Goal: Obtain resource: Download file/media

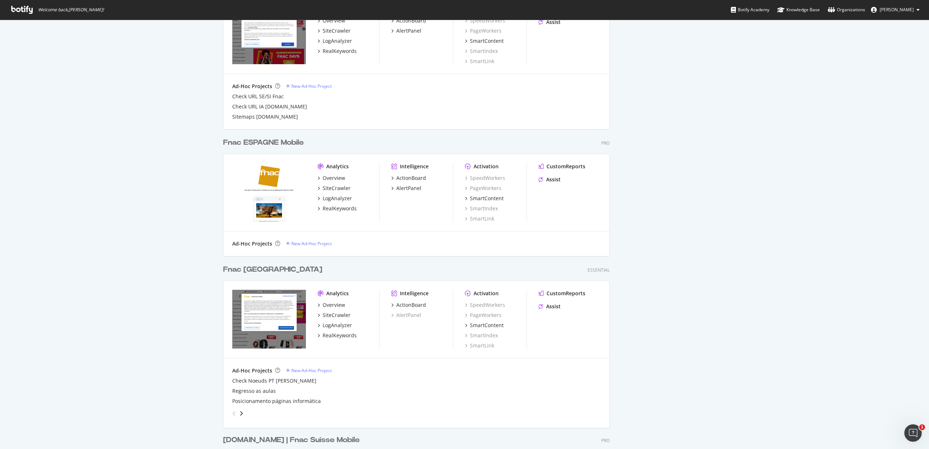
scroll to position [387, 0]
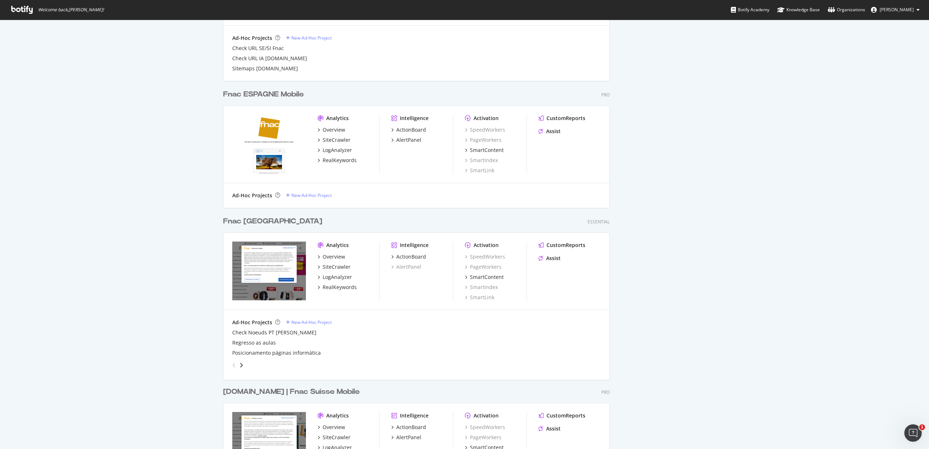
click at [285, 391] on div "[DOMAIN_NAME] | Fnac Suisse Mobile" at bounding box center [291, 392] width 136 height 11
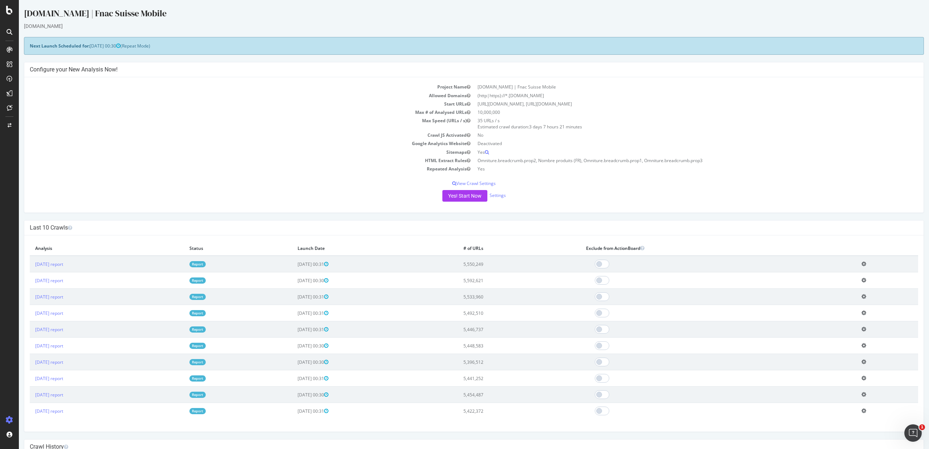
click at [206, 266] on link "Report" at bounding box center [197, 264] width 16 height 6
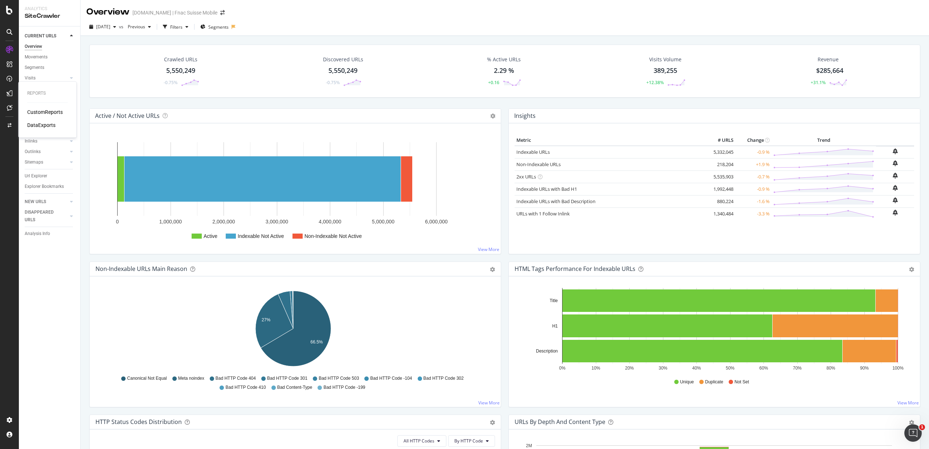
click at [44, 126] on div "DataExports" at bounding box center [41, 125] width 28 height 7
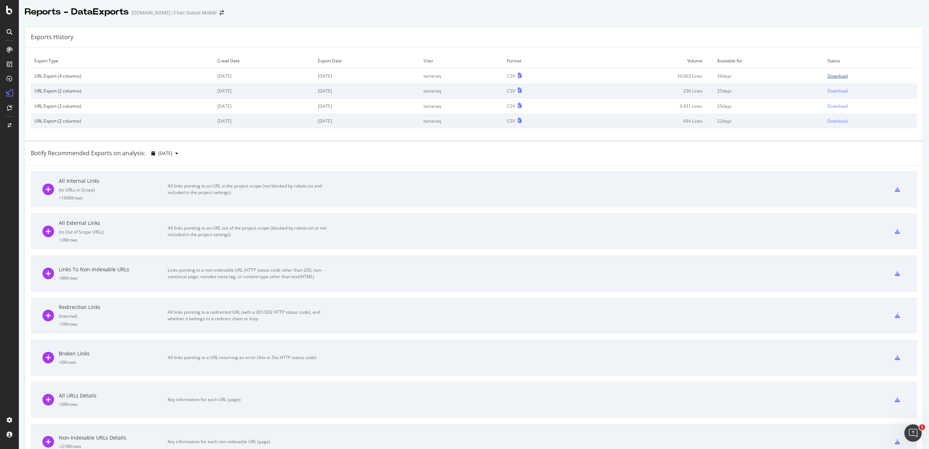
click at [827, 74] on div "Download" at bounding box center [837, 76] width 20 height 6
click at [219, 15] on icon "arrow-right-arrow-left" at bounding box center [221, 12] width 4 height 5
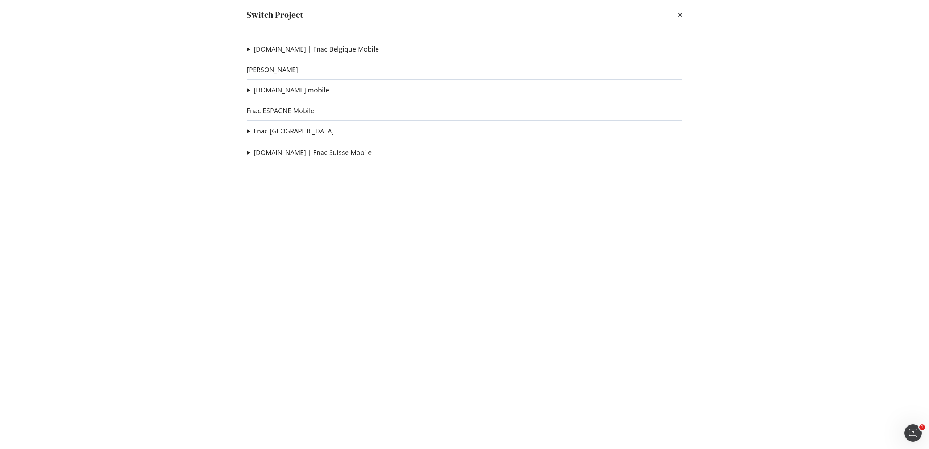
click at [289, 90] on link "[DOMAIN_NAME] mobile" at bounding box center [291, 90] width 75 height 8
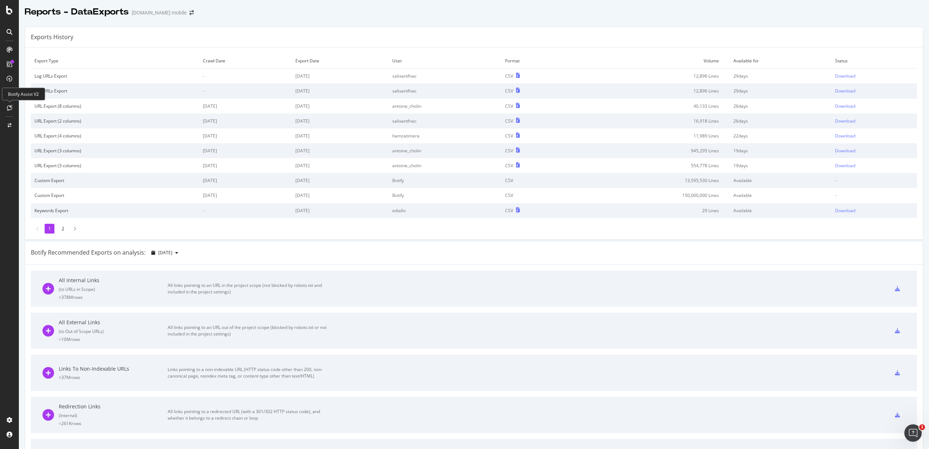
click at [8, 106] on icon at bounding box center [9, 108] width 5 height 6
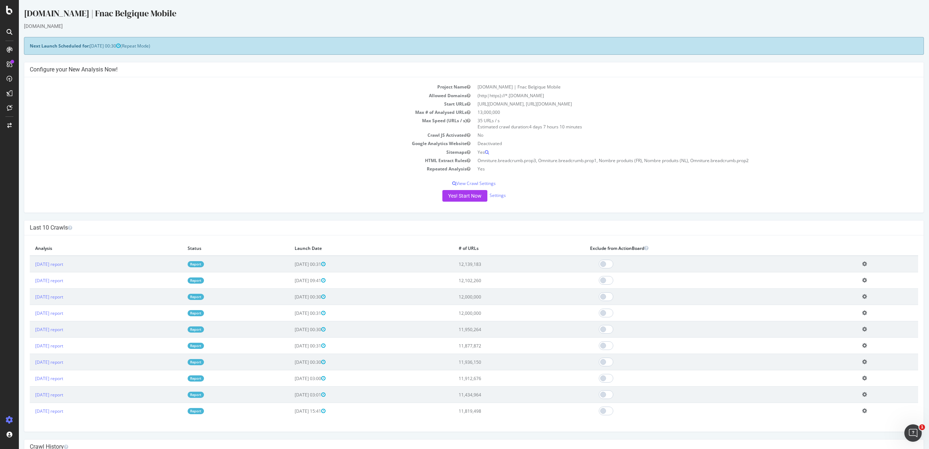
click at [204, 267] on link "Report" at bounding box center [196, 264] width 16 height 6
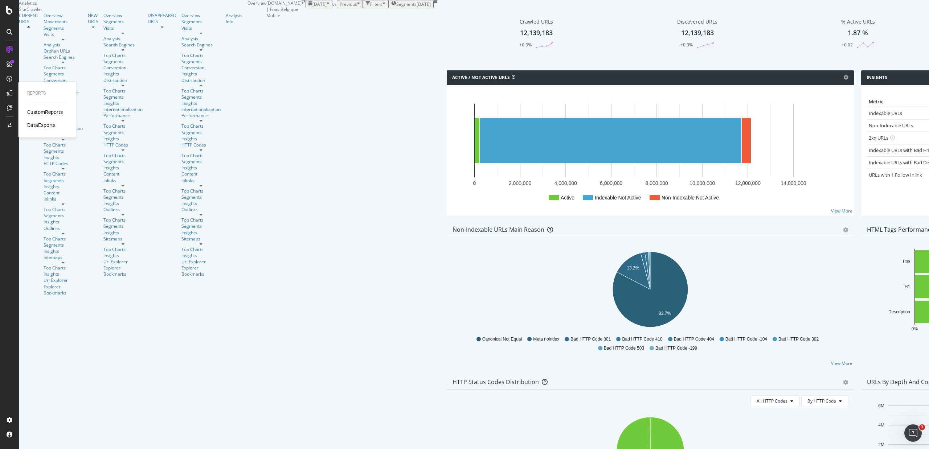
click at [41, 123] on div "DataExports" at bounding box center [41, 125] width 28 height 7
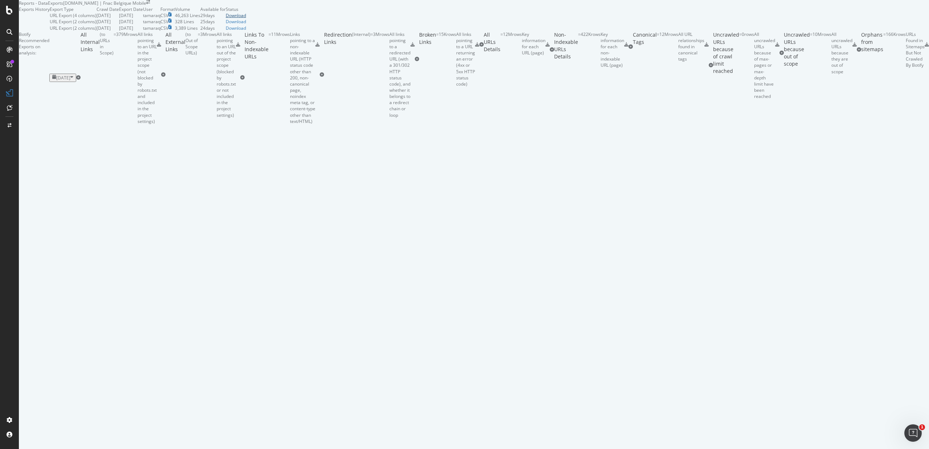
click at [246, 19] on div "Download" at bounding box center [236, 15] width 20 height 6
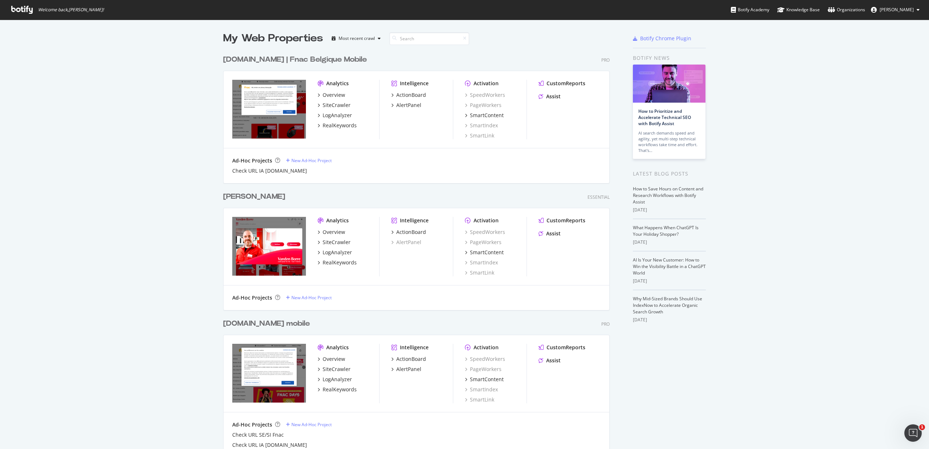
click at [258, 324] on div "[DOMAIN_NAME] mobile" at bounding box center [266, 324] width 87 height 11
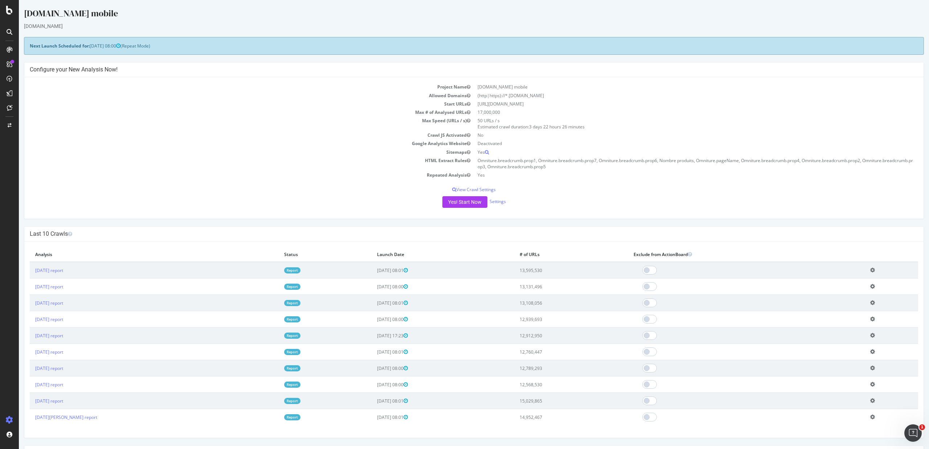
click at [284, 270] on link "Report" at bounding box center [292, 270] width 16 height 6
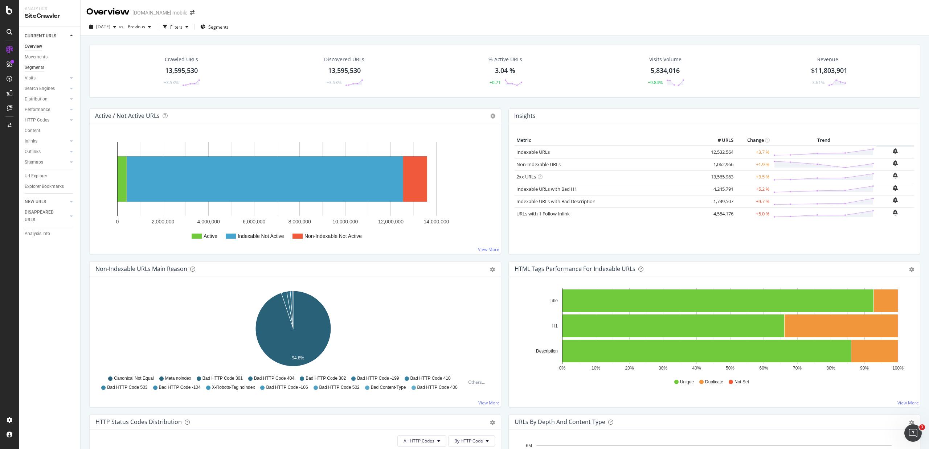
click at [37, 65] on div "Segments" at bounding box center [35, 68] width 20 height 8
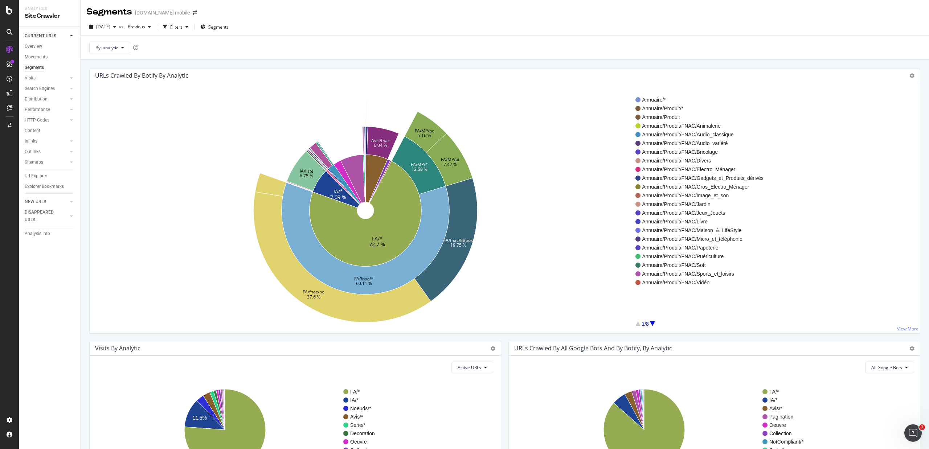
click at [652, 320] on div "Annuaire/* Annuaire/Produit/* Annuaire/Produit Annuaire/Produit/FNAC/Animalerie…" at bounding box center [774, 211] width 279 height 233
click at [652, 322] on div at bounding box center [652, 323] width 5 height 5
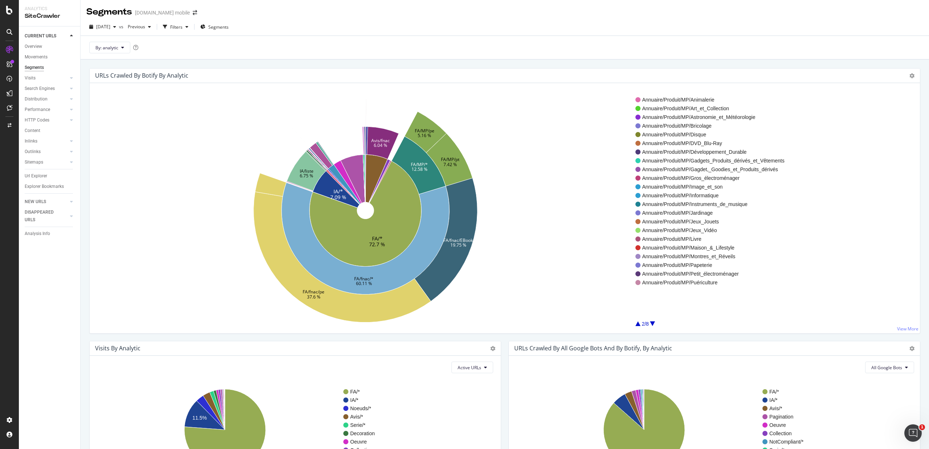
click at [651, 325] on div at bounding box center [652, 323] width 5 height 5
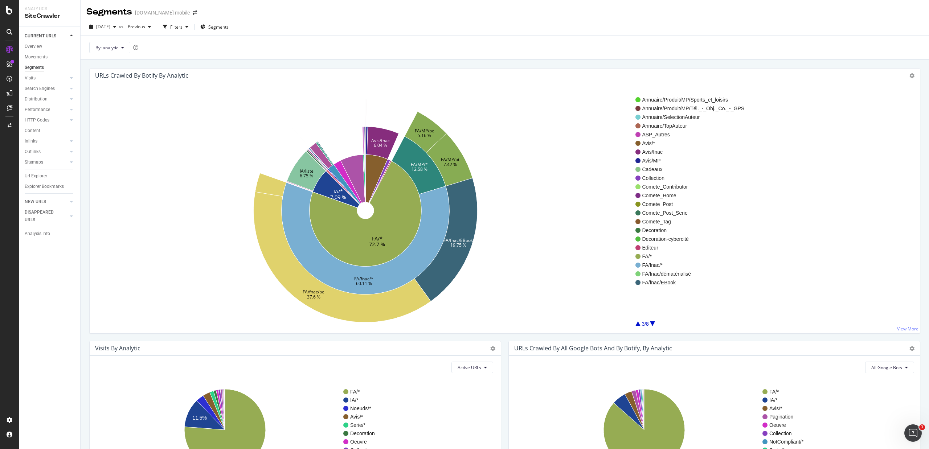
click at [651, 325] on div at bounding box center [652, 323] width 5 height 5
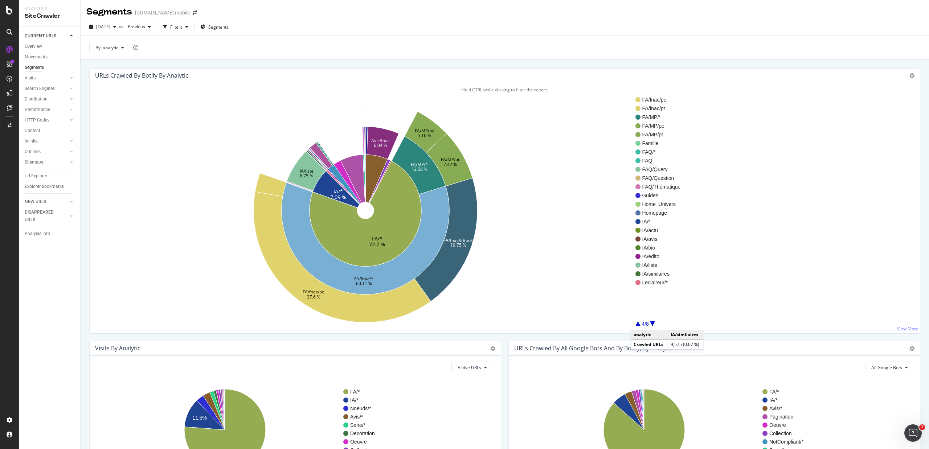
click at [638, 323] on div at bounding box center [637, 323] width 5 height 5
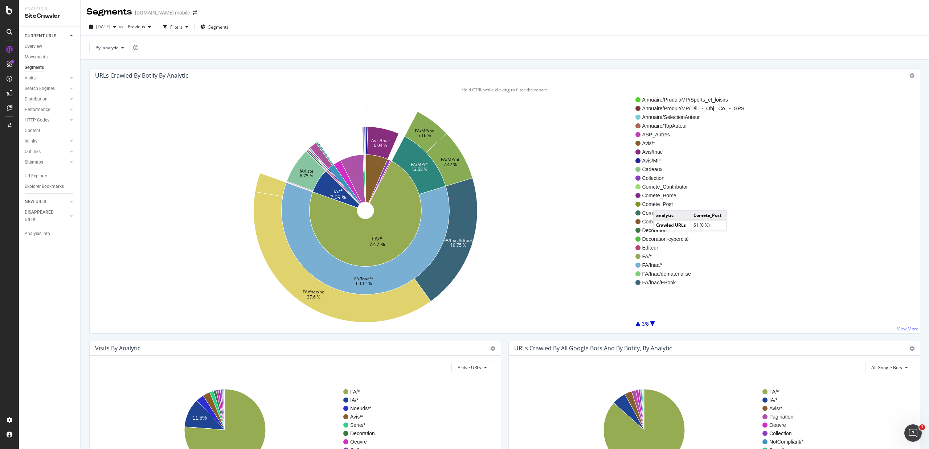
click at [661, 204] on span "Comete_Post" at bounding box center [693, 204] width 102 height 7
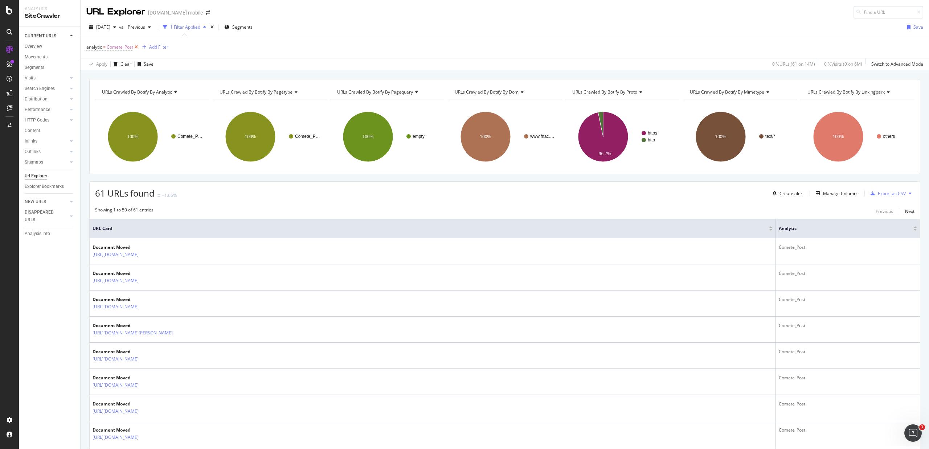
click at [139, 46] on icon at bounding box center [136, 47] width 6 height 7
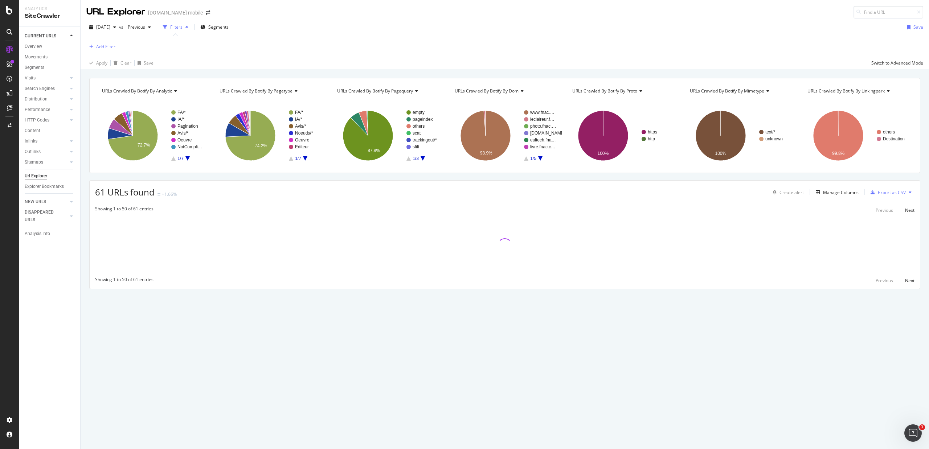
click at [189, 157] on icon "A chart." at bounding box center [187, 158] width 4 height 4
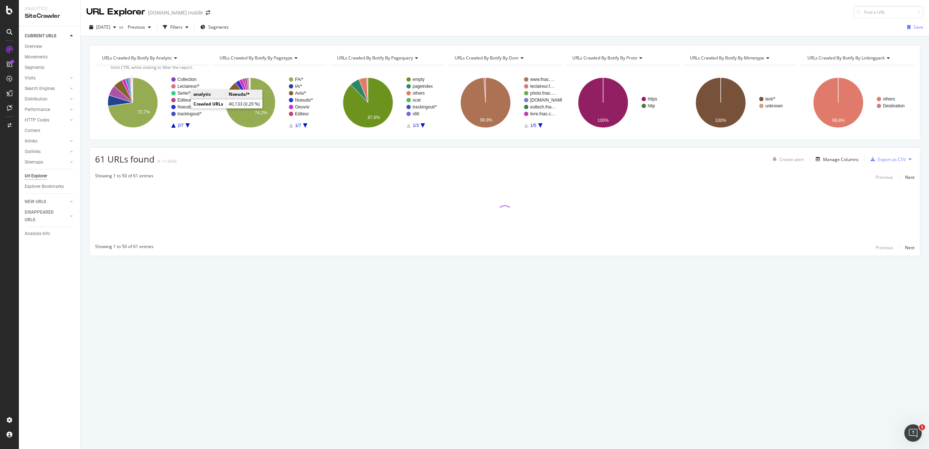
click at [184, 107] on text "Noeuds/*" at bounding box center [186, 106] width 18 height 5
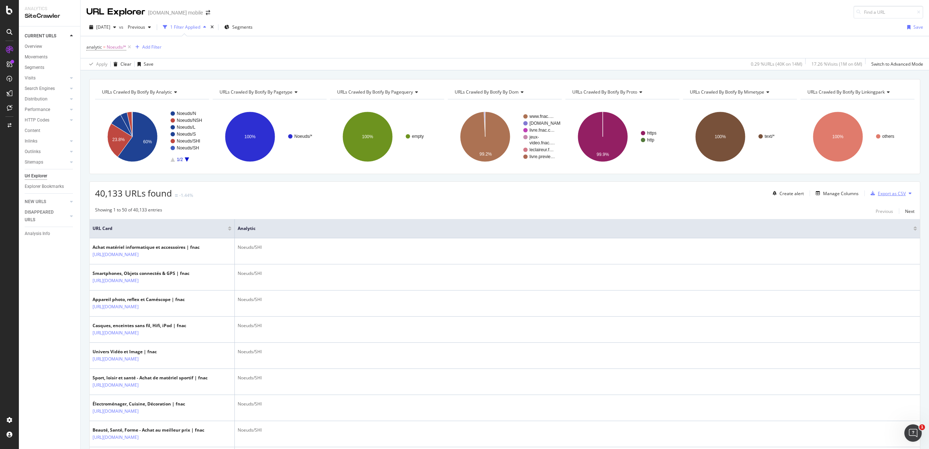
click at [880, 193] on div "Export as CSV" at bounding box center [892, 193] width 28 height 6
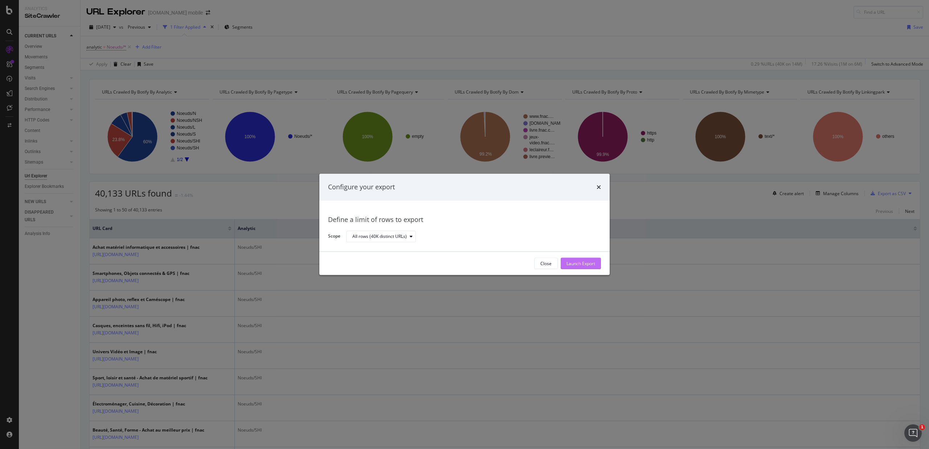
click at [572, 265] on div "Launch Export" at bounding box center [580, 263] width 29 height 6
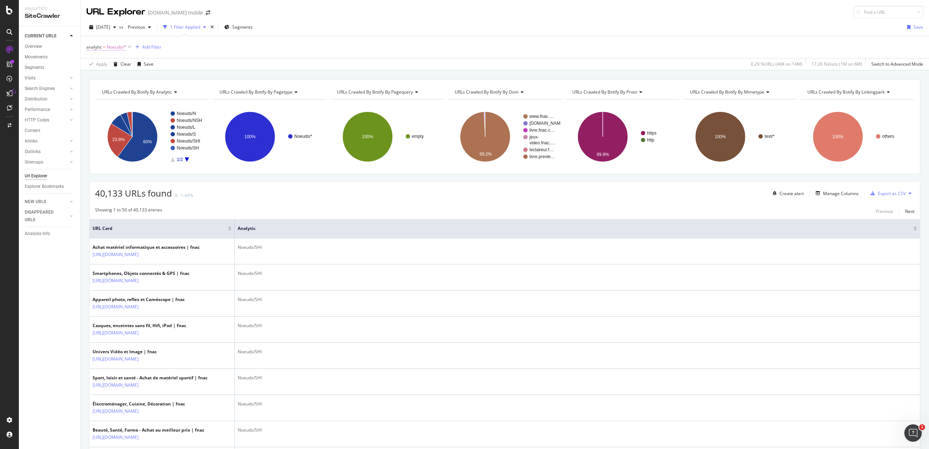
click at [120, 47] on span "Noeuds/*" at bounding box center [117, 47] width 20 height 10
click at [229, 47] on div "analytic = Noeuds/* Add Filter" at bounding box center [504, 47] width 837 height 22
click at [130, 47] on icon at bounding box center [129, 47] width 6 height 7
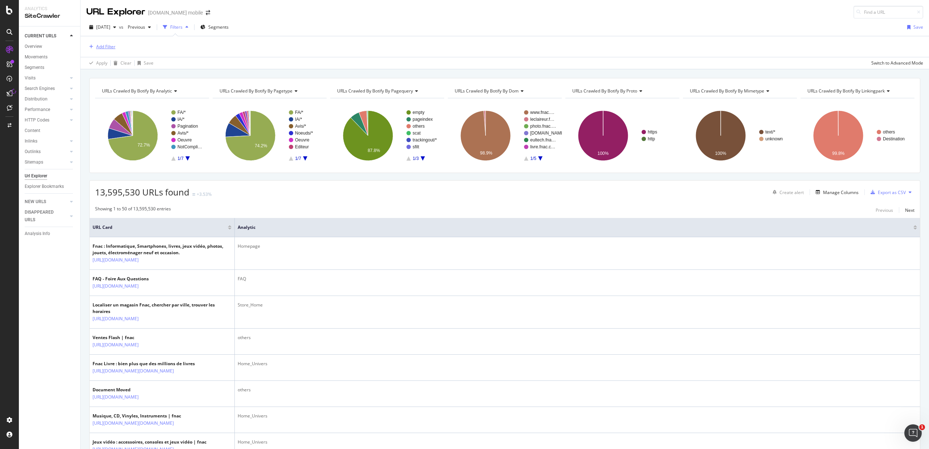
click at [99, 45] on div "Add Filter" at bounding box center [105, 47] width 19 height 6
click at [30, 66] on div "Segments" at bounding box center [35, 68] width 20 height 8
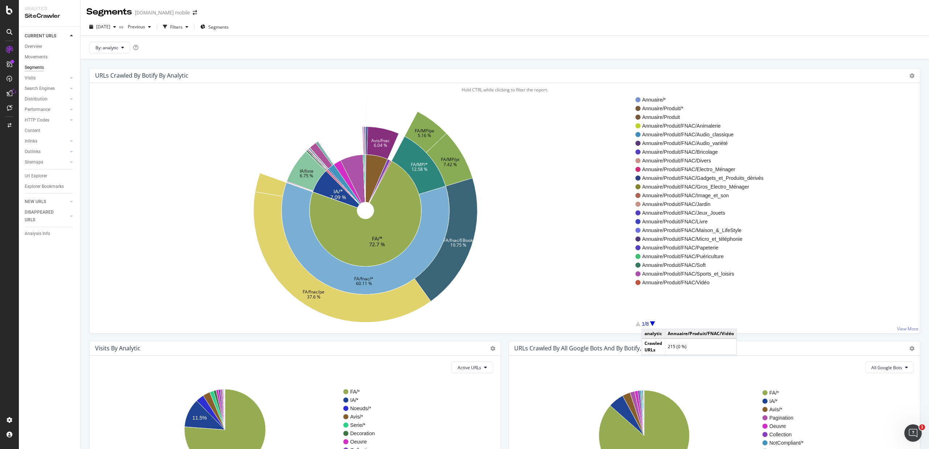
click at [650, 322] on div at bounding box center [652, 323] width 5 height 5
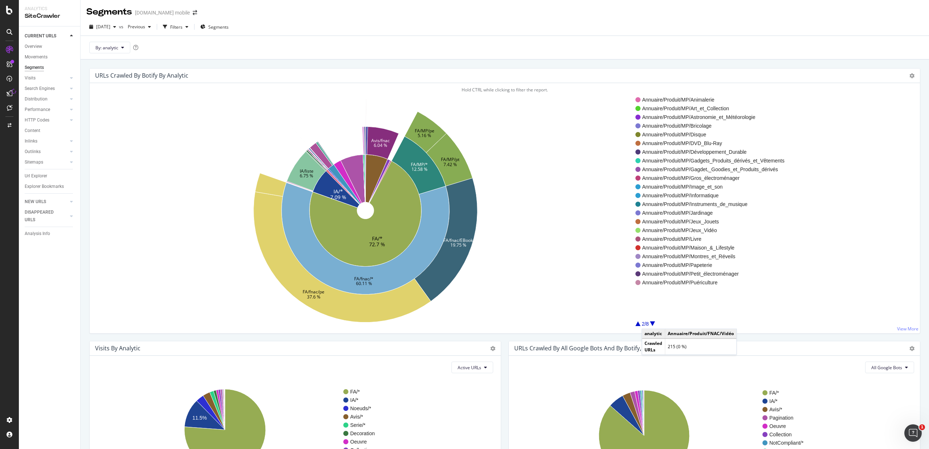
click at [650, 322] on div at bounding box center [652, 323] width 5 height 5
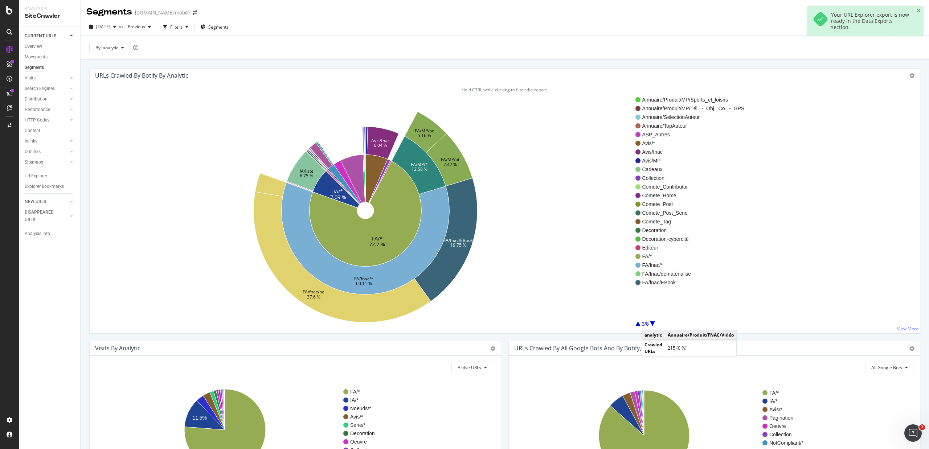
click at [650, 324] on div at bounding box center [652, 323] width 5 height 5
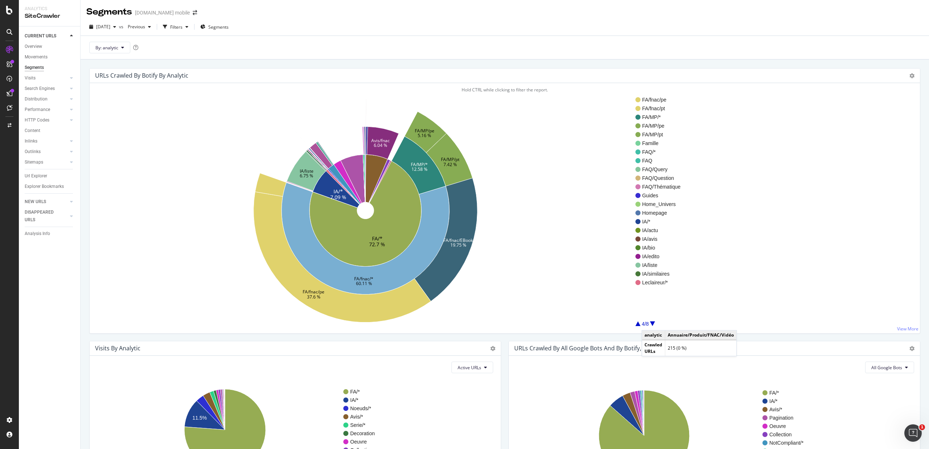
click at [650, 324] on div at bounding box center [652, 323] width 5 height 5
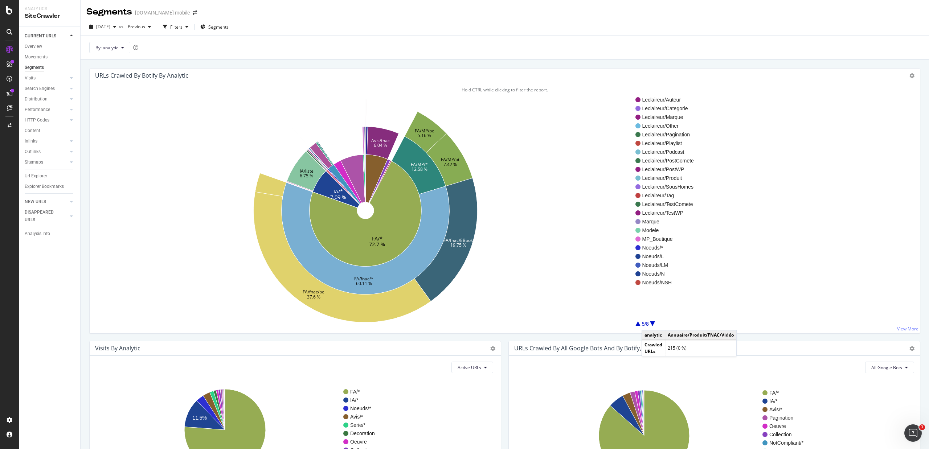
click at [650, 324] on div at bounding box center [652, 323] width 5 height 5
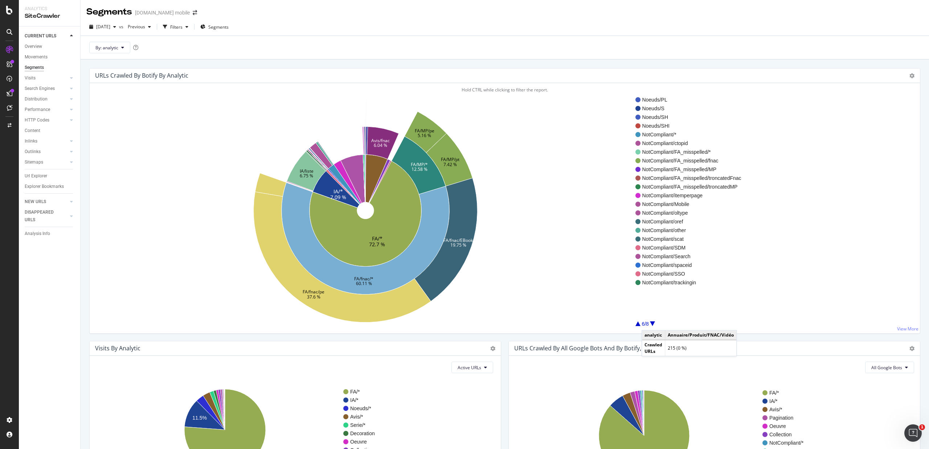
click at [650, 324] on div at bounding box center [652, 323] width 5 height 5
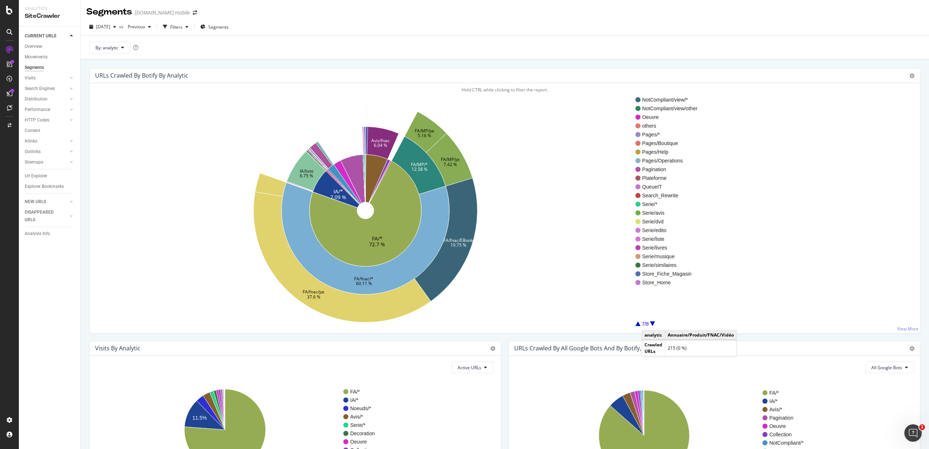
click at [650, 324] on div at bounding box center [652, 323] width 5 height 5
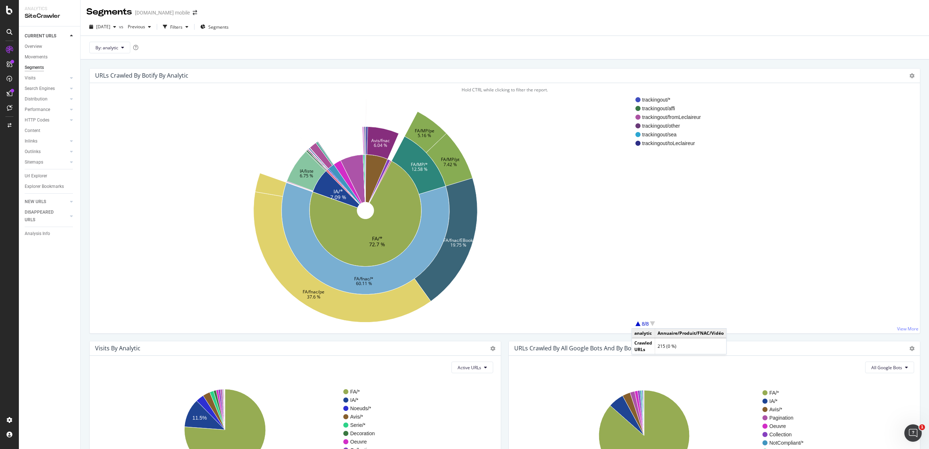
click at [639, 321] on div at bounding box center [637, 323] width 5 height 5
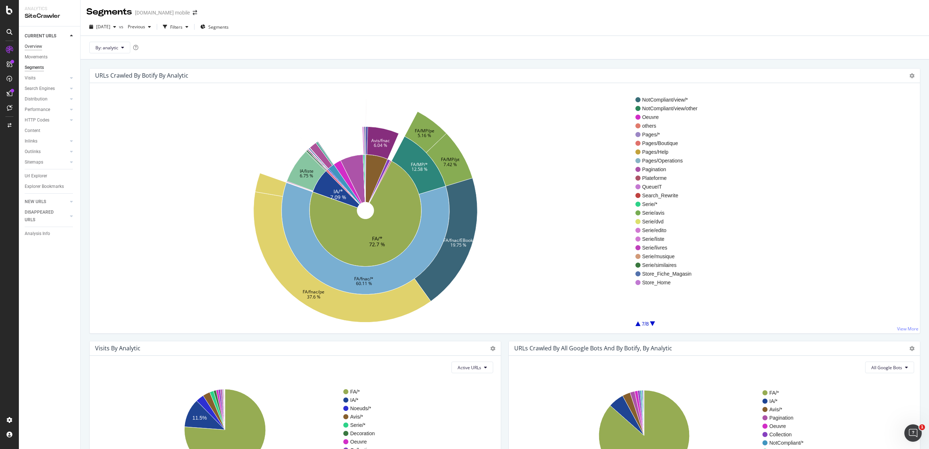
click at [40, 44] on div "Overview" at bounding box center [33, 47] width 17 height 8
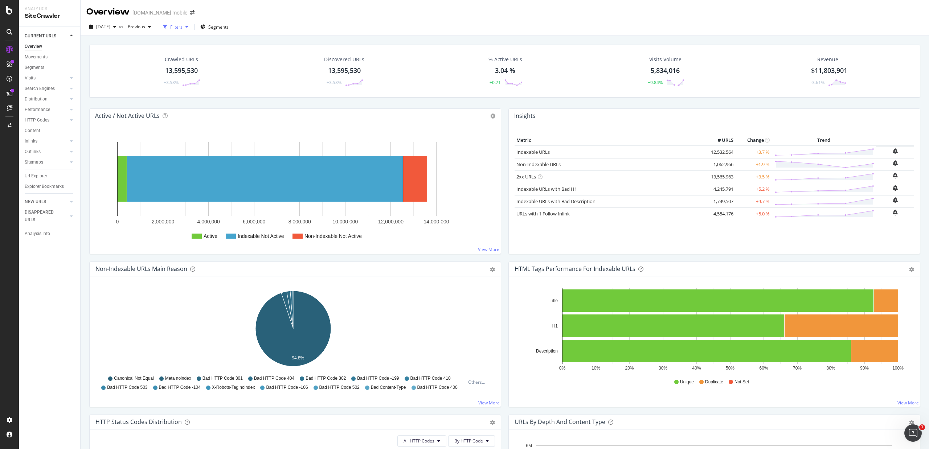
click at [191, 27] on div "button" at bounding box center [186, 27] width 9 height 4
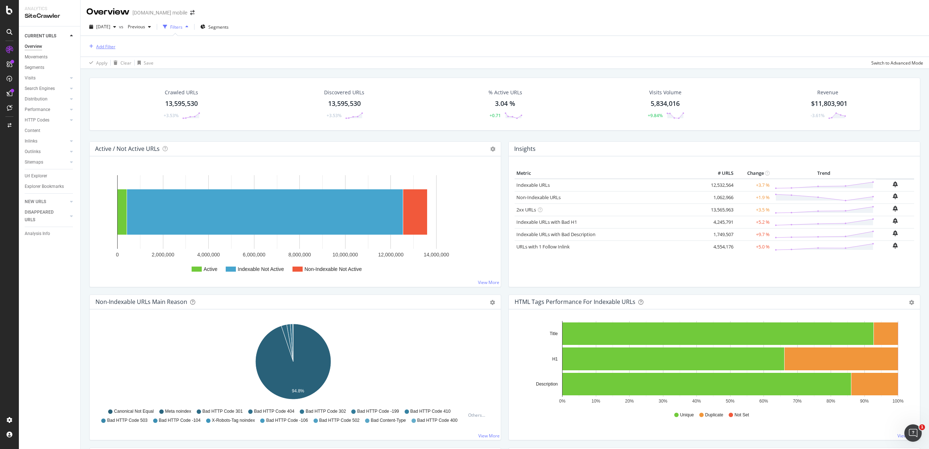
click at [107, 44] on div "Add Filter" at bounding box center [105, 47] width 19 height 6
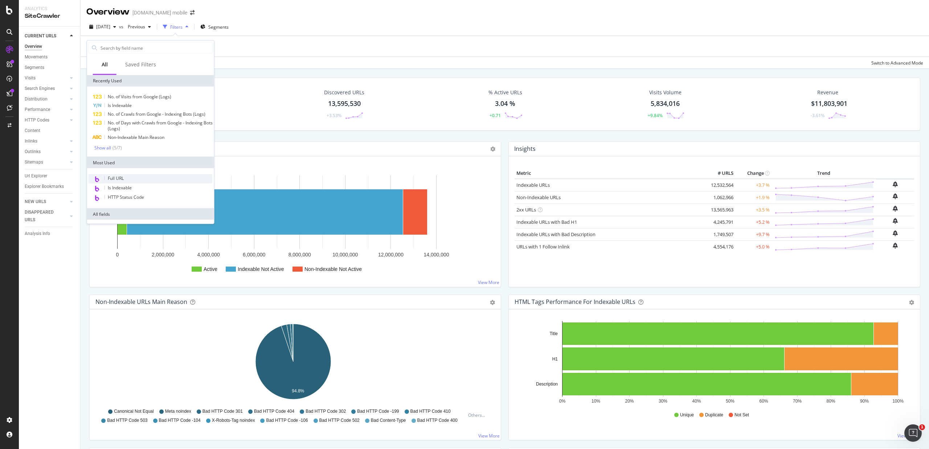
click at [118, 180] on span "Full URL" at bounding box center [116, 178] width 16 height 6
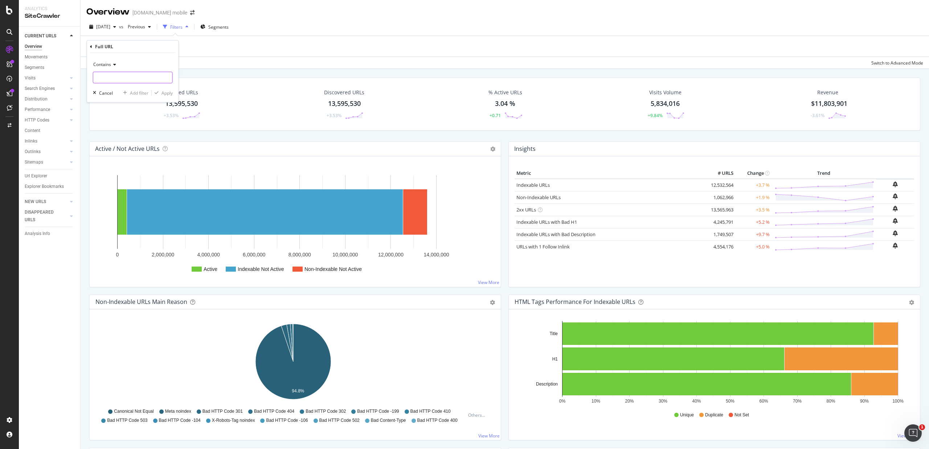
click at [109, 79] on input "text" at bounding box center [132, 78] width 79 height 12
type input "CADEAU"
click at [160, 91] on div "button" at bounding box center [157, 93] width 10 height 4
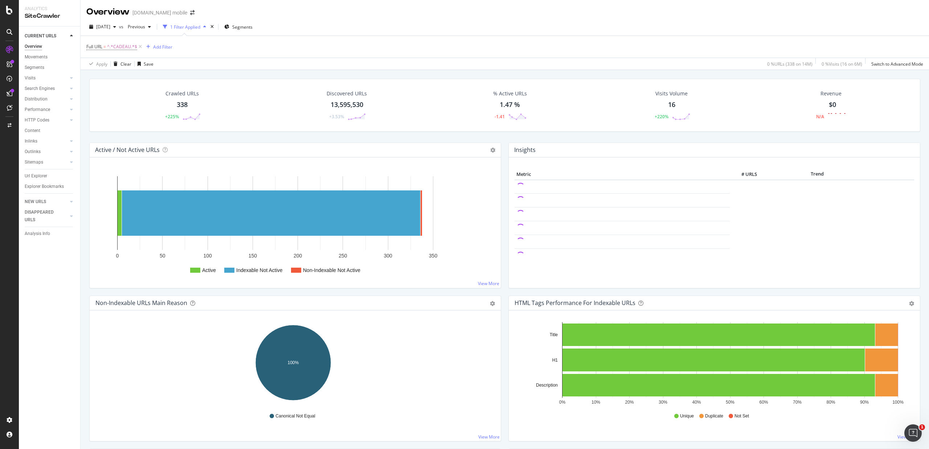
click at [178, 105] on div "338" at bounding box center [182, 104] width 11 height 9
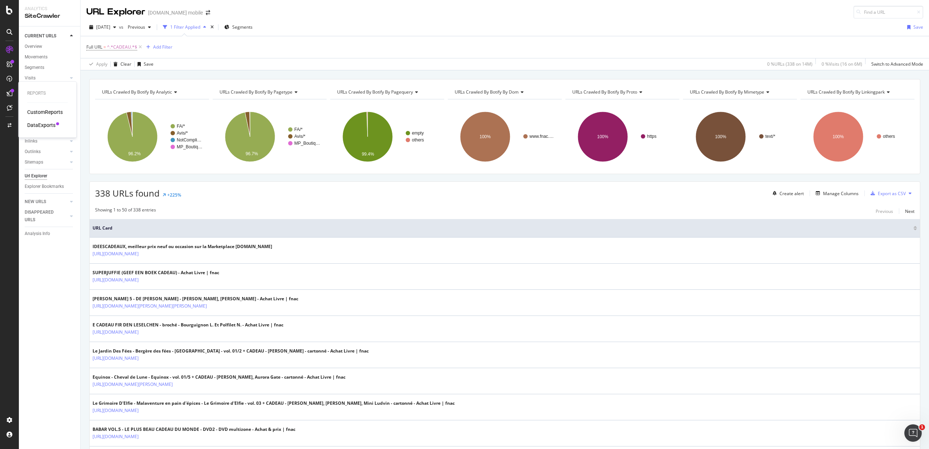
click at [43, 123] on div "DataExports" at bounding box center [41, 125] width 28 height 7
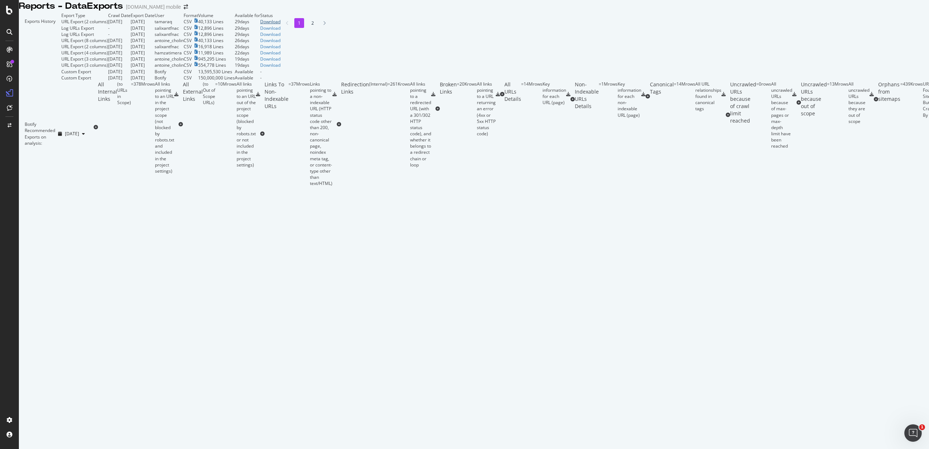
click at [280, 25] on div "Download" at bounding box center [270, 22] width 20 height 6
click at [184, 9] on icon "arrow-right-arrow-left" at bounding box center [186, 6] width 4 height 5
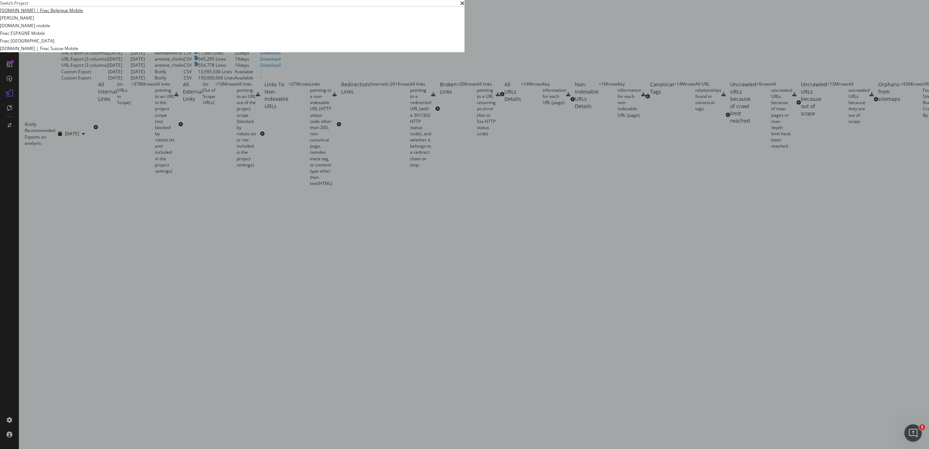
click at [83, 14] on link "[DOMAIN_NAME] | Fnac Belgique Mobile" at bounding box center [41, 11] width 83 height 8
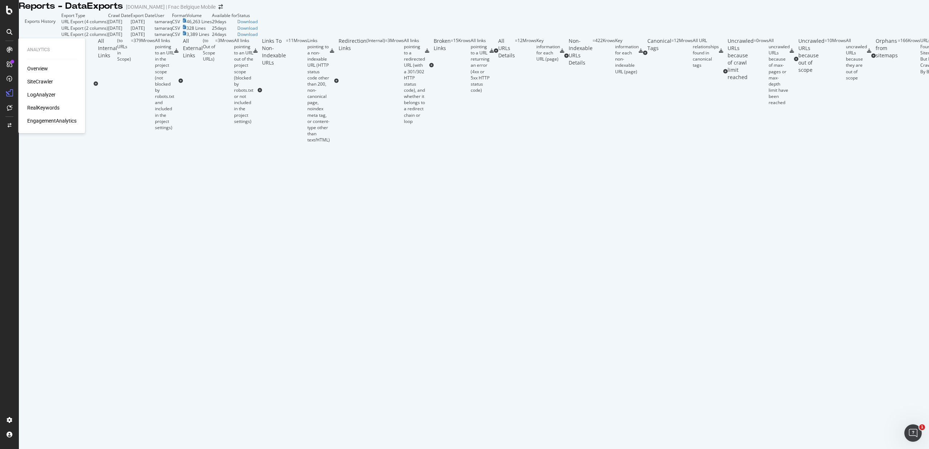
click at [37, 67] on div "Overview" at bounding box center [37, 68] width 21 height 7
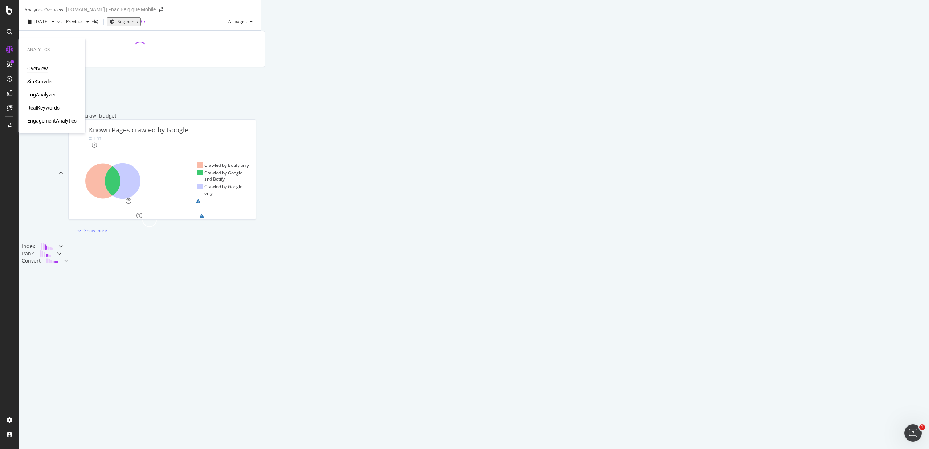
click at [30, 66] on div "Overview" at bounding box center [37, 68] width 21 height 7
click at [32, 80] on div "SiteCrawler" at bounding box center [40, 81] width 26 height 7
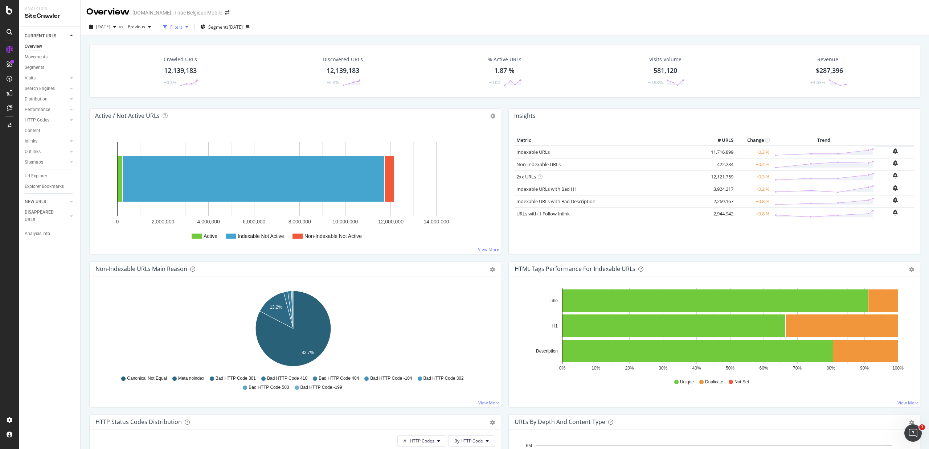
click at [191, 27] on div "button" at bounding box center [186, 27] width 9 height 4
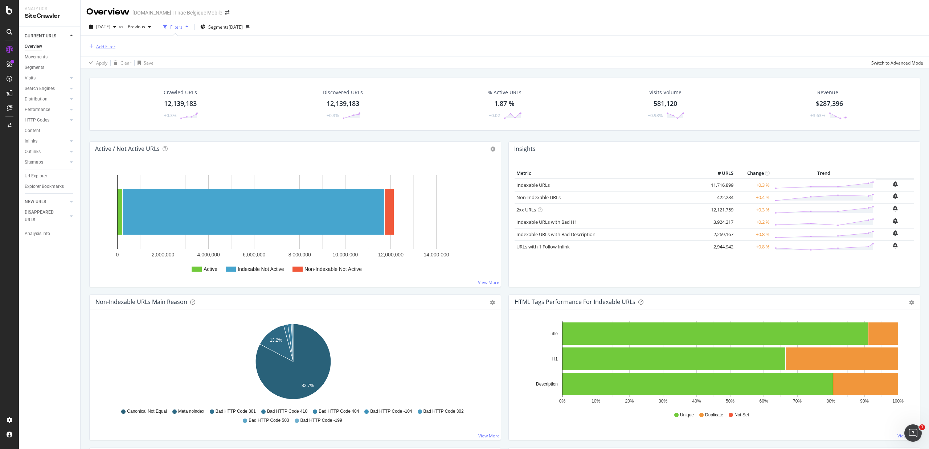
click at [93, 46] on div "button" at bounding box center [91, 46] width 10 height 4
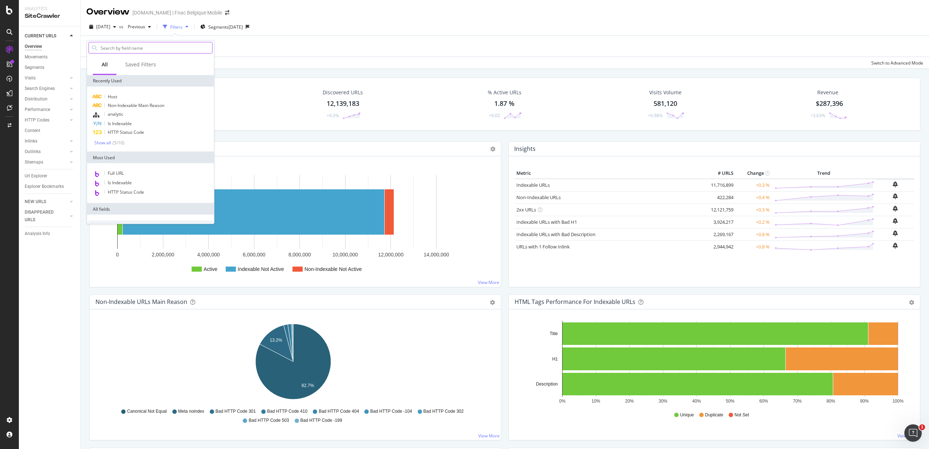
click at [121, 47] on input "text" at bounding box center [156, 47] width 112 height 11
click at [118, 174] on span "Full URL" at bounding box center [116, 173] width 16 height 6
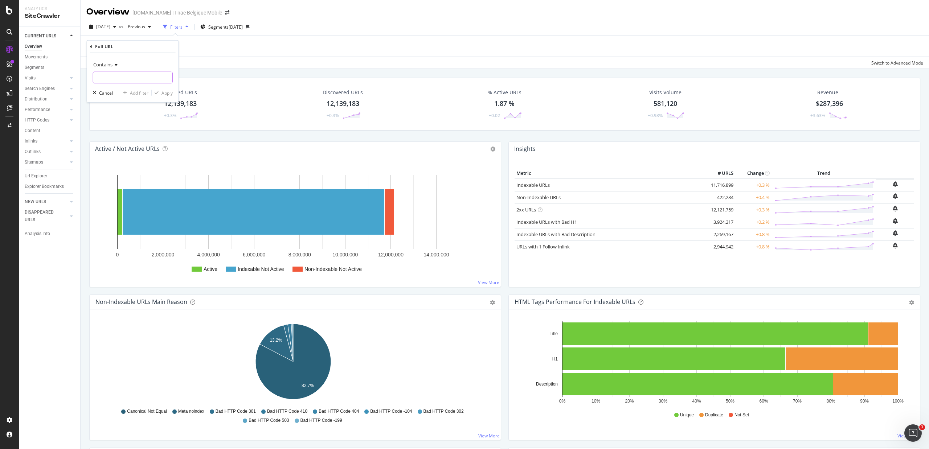
click at [114, 79] on input "text" at bounding box center [132, 78] width 79 height 12
type input "cadeau"
click at [165, 91] on div "Apply" at bounding box center [166, 93] width 11 height 6
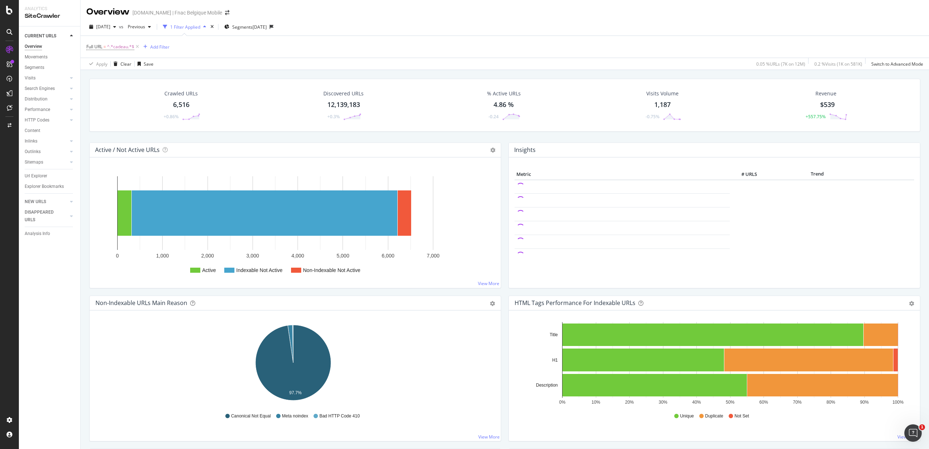
click at [182, 106] on div "6,516" at bounding box center [181, 104] width 16 height 9
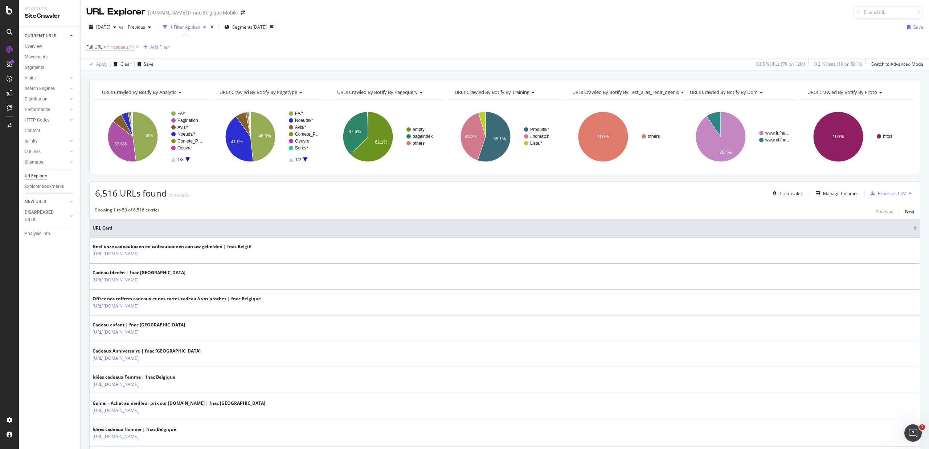
click at [908, 195] on icon at bounding box center [909, 193] width 3 height 4
click at [843, 212] on div "Showing 1 to 50 of 6,516 entries Previous Next" at bounding box center [505, 211] width 830 height 9
click at [878, 195] on div "Export as CSV" at bounding box center [892, 193] width 28 height 6
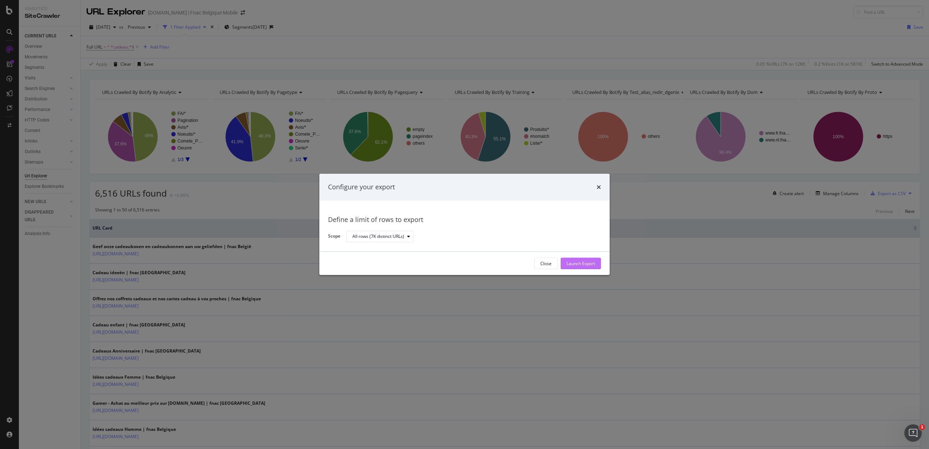
click at [590, 264] on div "Launch Export" at bounding box center [580, 263] width 29 height 6
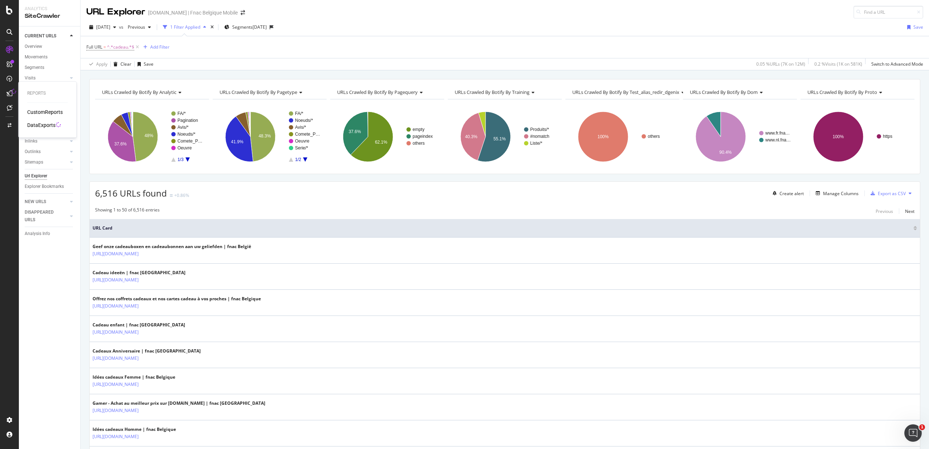
click at [34, 123] on div "DataExports" at bounding box center [41, 125] width 28 height 7
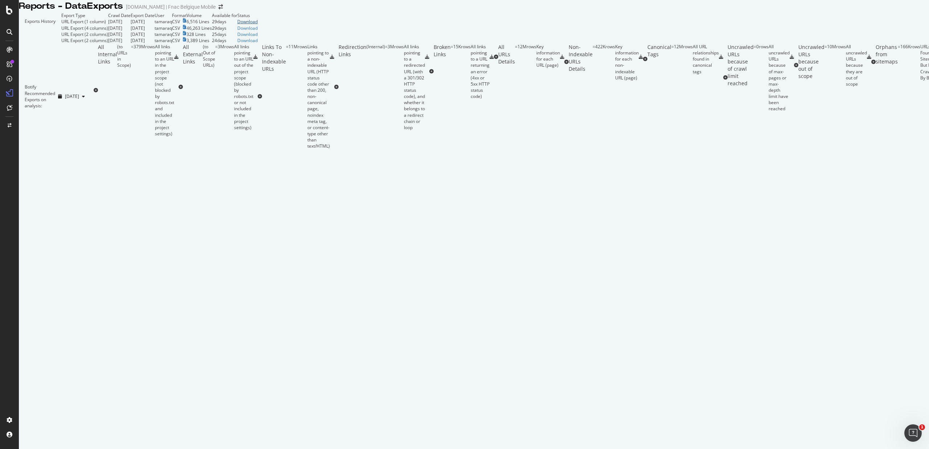
click at [258, 25] on div "Download" at bounding box center [247, 22] width 20 height 6
click at [218, 9] on icon "arrow-right-arrow-left" at bounding box center [220, 6] width 4 height 5
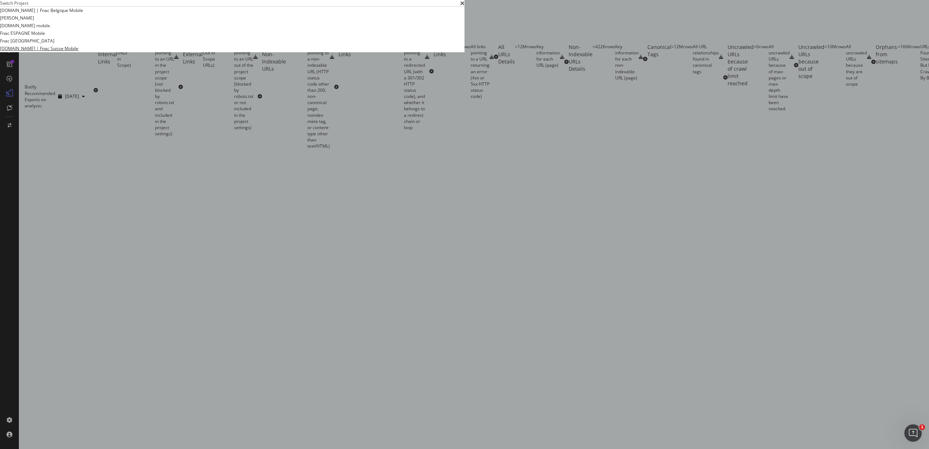
click at [78, 52] on link "[DOMAIN_NAME] | Fnac Suisse Mobile" at bounding box center [39, 49] width 78 height 8
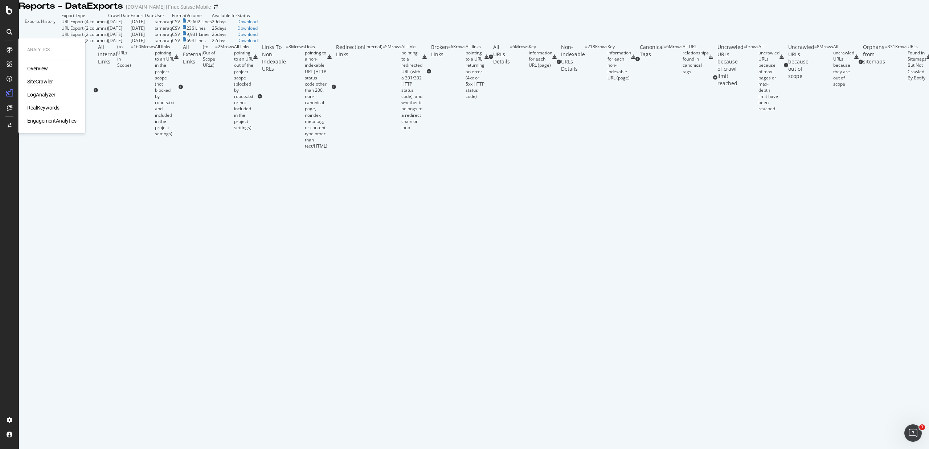
click at [40, 80] on div "SiteCrawler" at bounding box center [40, 81] width 26 height 7
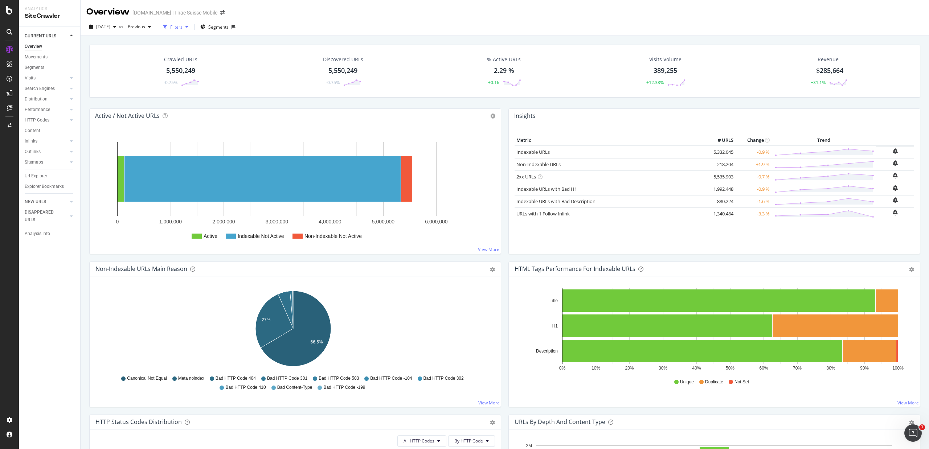
click at [182, 25] on div "Filters" at bounding box center [176, 27] width 12 height 6
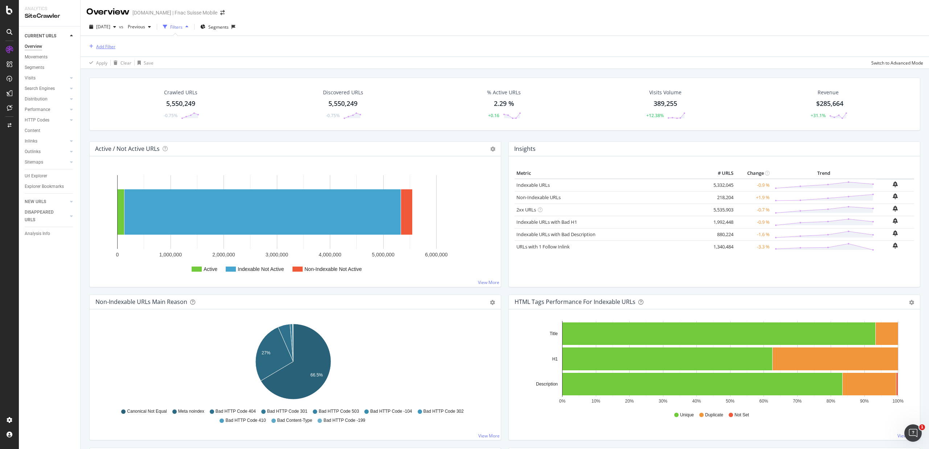
click at [104, 45] on div "Add Filter" at bounding box center [105, 47] width 19 height 6
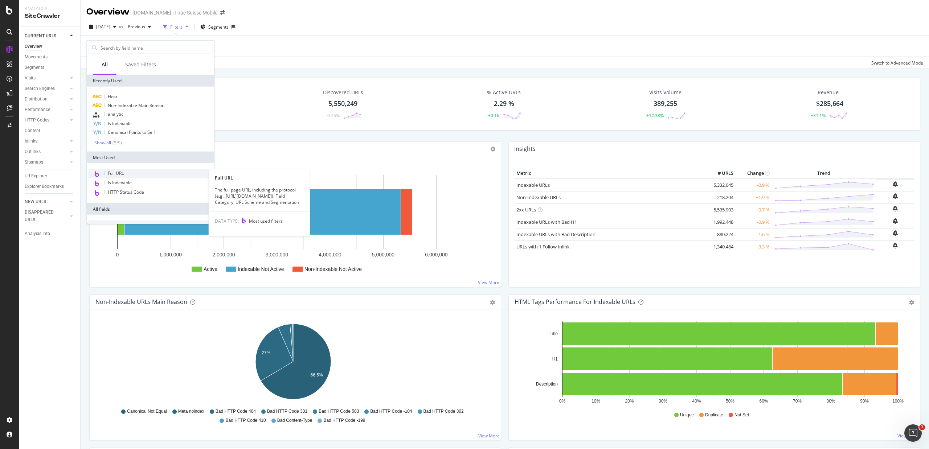
click at [112, 174] on span "Full URL" at bounding box center [116, 173] width 16 height 6
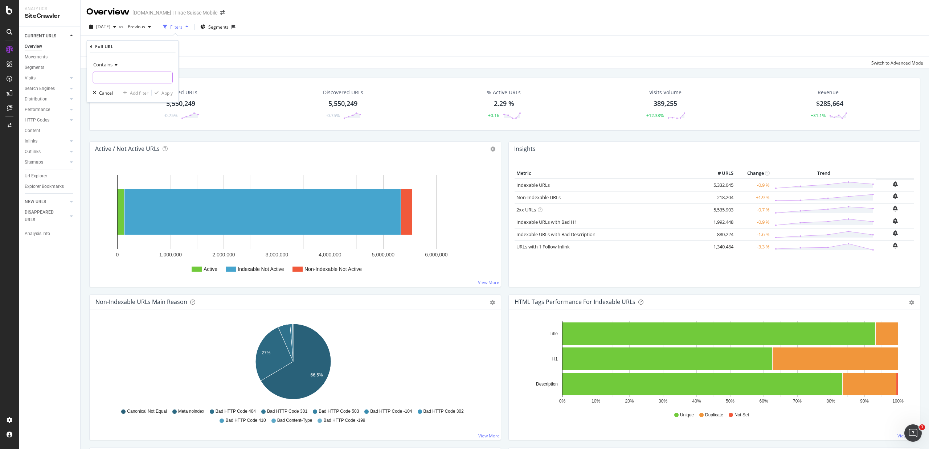
click at [102, 79] on input "text" at bounding box center [132, 78] width 79 height 12
type input "cadeau"
click at [167, 90] on div "Apply" at bounding box center [166, 93] width 11 height 6
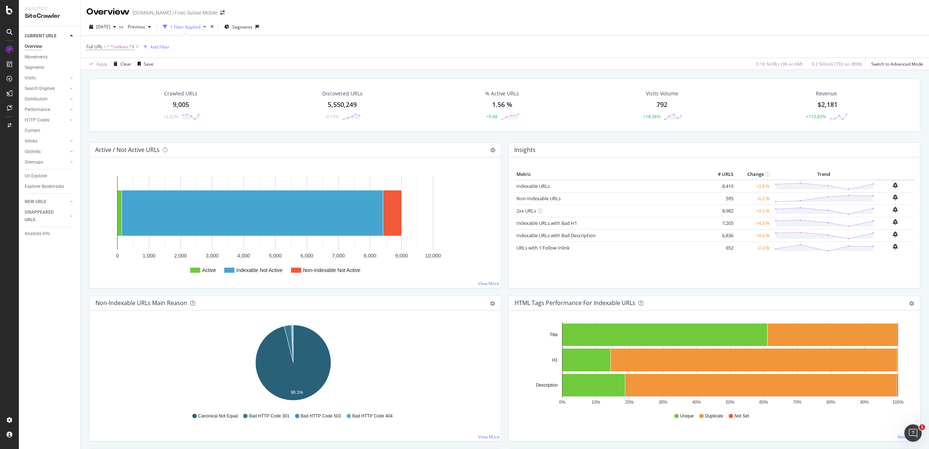
click at [180, 105] on div "9,005" at bounding box center [181, 104] width 16 height 9
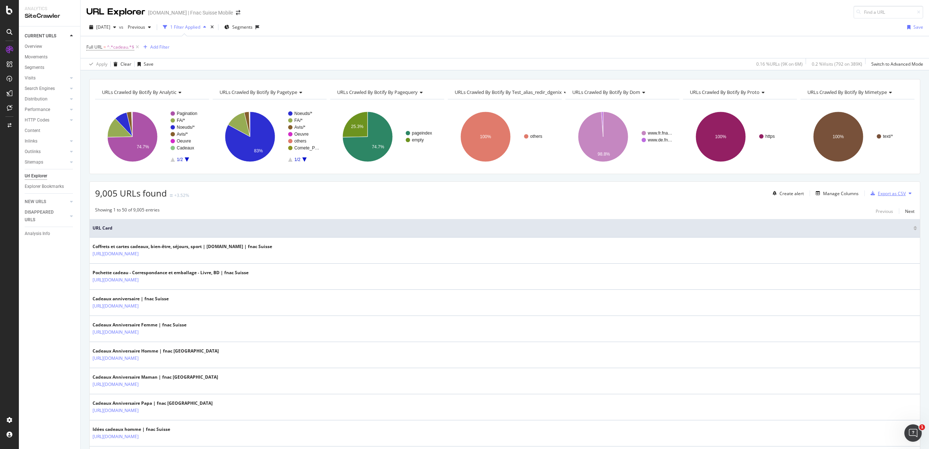
click at [878, 193] on div "Export as CSV" at bounding box center [892, 193] width 28 height 6
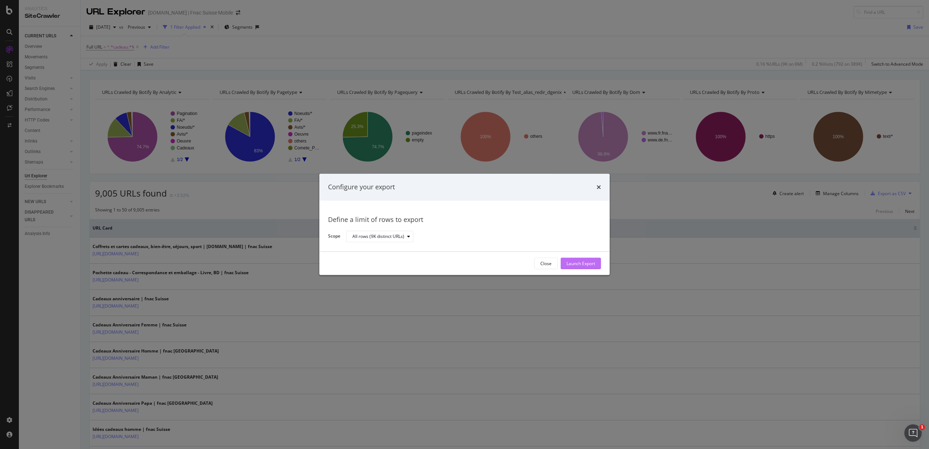
click at [591, 262] on div "Launch Export" at bounding box center [580, 263] width 29 height 6
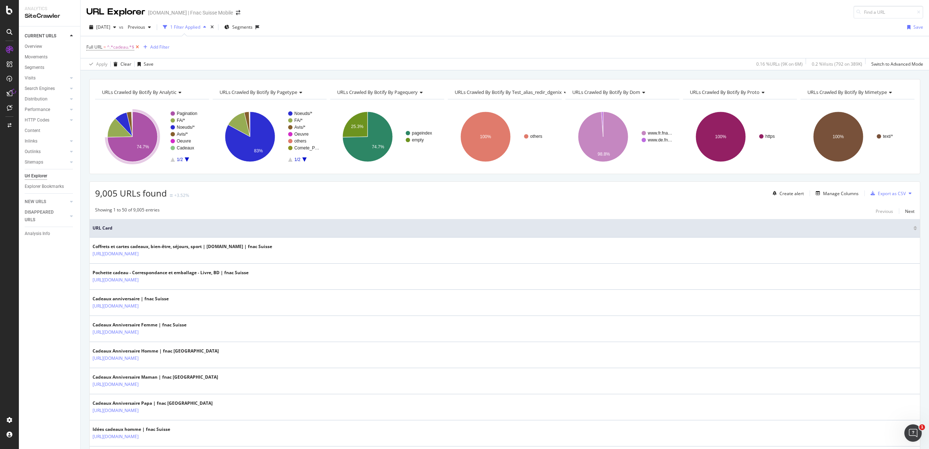
click at [138, 46] on icon at bounding box center [137, 47] width 6 height 7
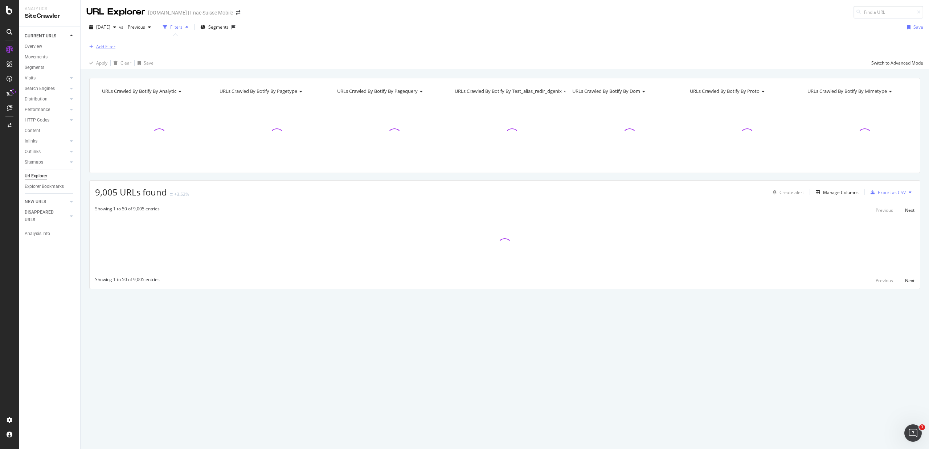
click at [108, 47] on div "Add Filter" at bounding box center [105, 47] width 19 height 6
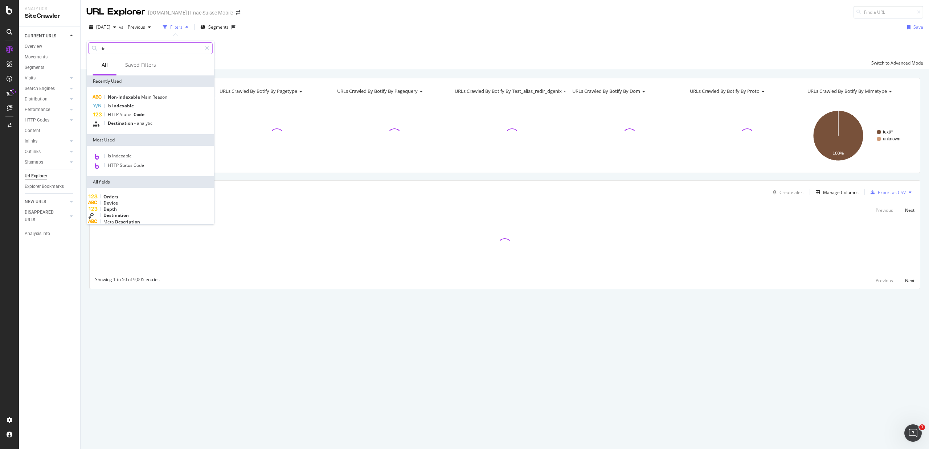
type input "d"
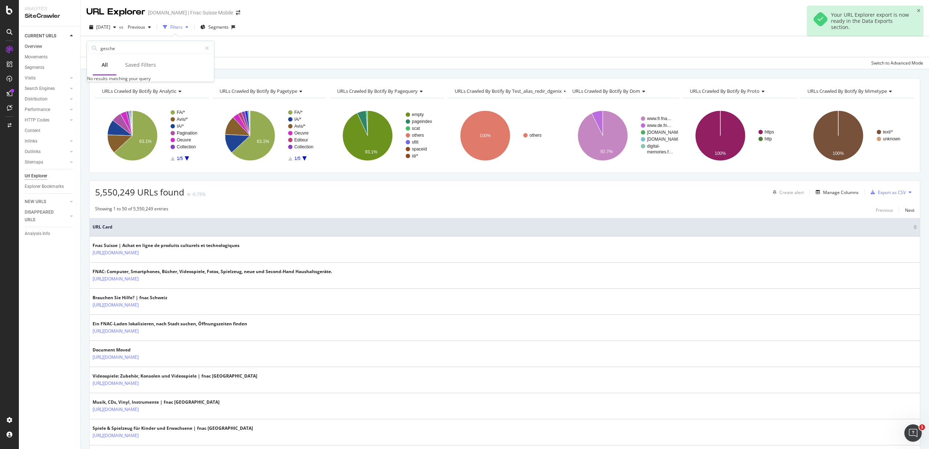
drag, startPoint x: 127, startPoint y: 45, endPoint x: 44, endPoint y: 45, distance: 83.1
click at [45, 46] on body "Analytics SiteCrawler CURRENT URLS Overview Movements Segments Visits Analysis …" at bounding box center [464, 224] width 929 height 449
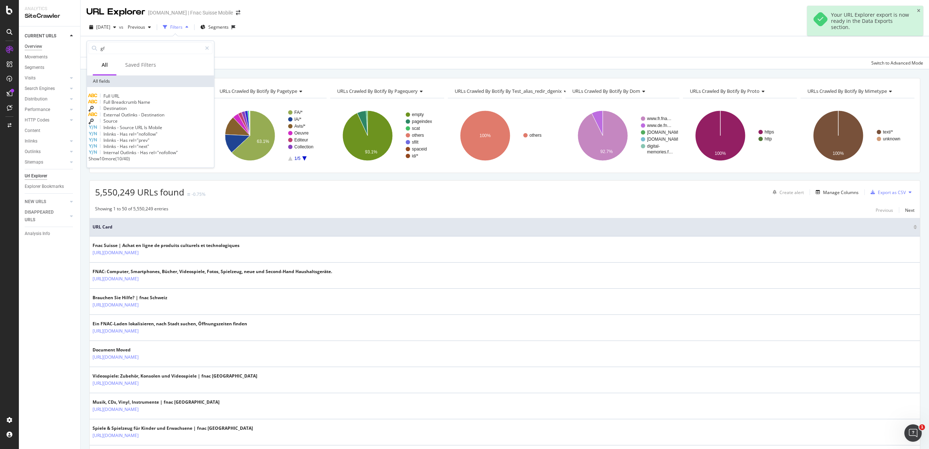
type input "g"
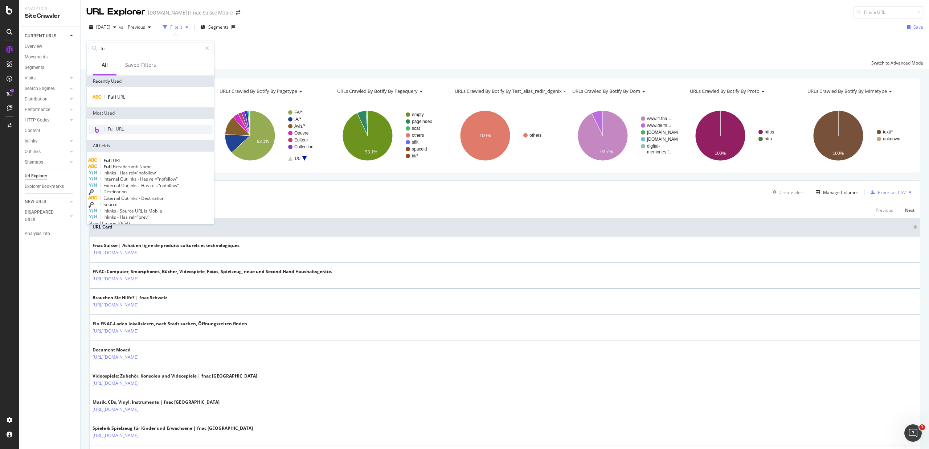
type input "full"
click at [105, 126] on div "Full URL" at bounding box center [151, 129] width 124 height 9
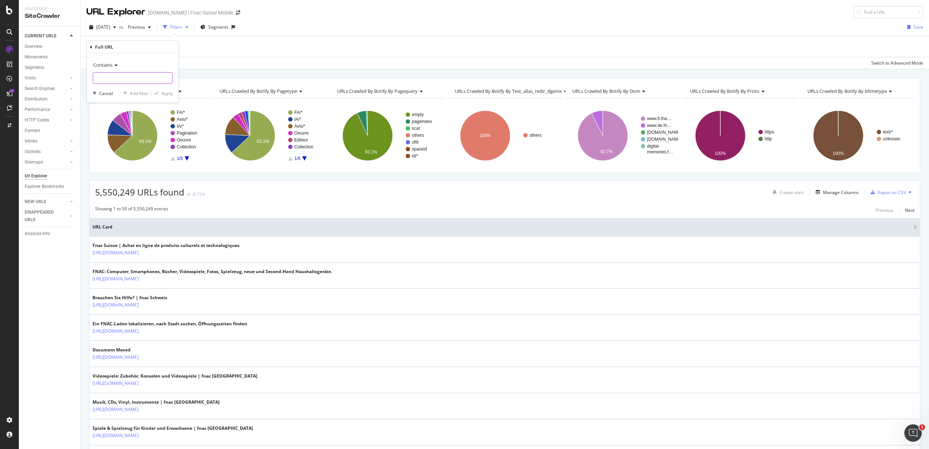
click at [110, 82] on input "text" at bounding box center [132, 78] width 79 height 12
type input "gesche"
click at [169, 92] on div "Apply" at bounding box center [166, 93] width 11 height 6
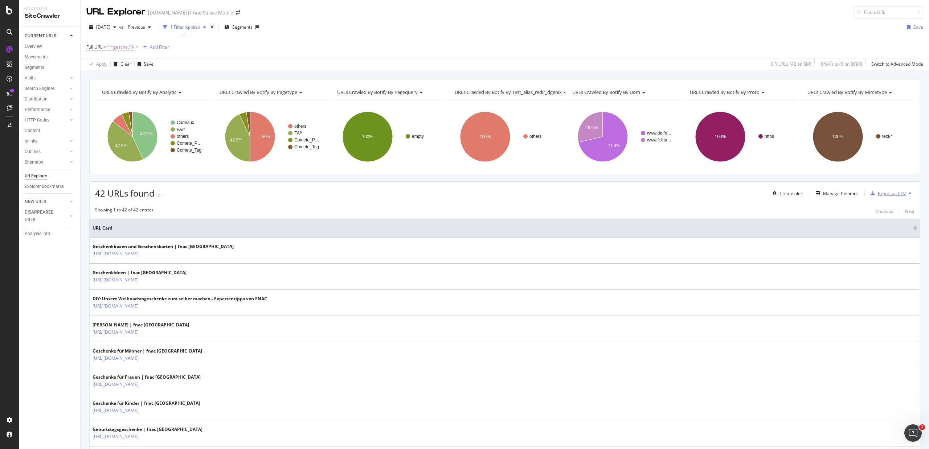
click at [879, 197] on div "Export as CSV" at bounding box center [892, 193] width 28 height 6
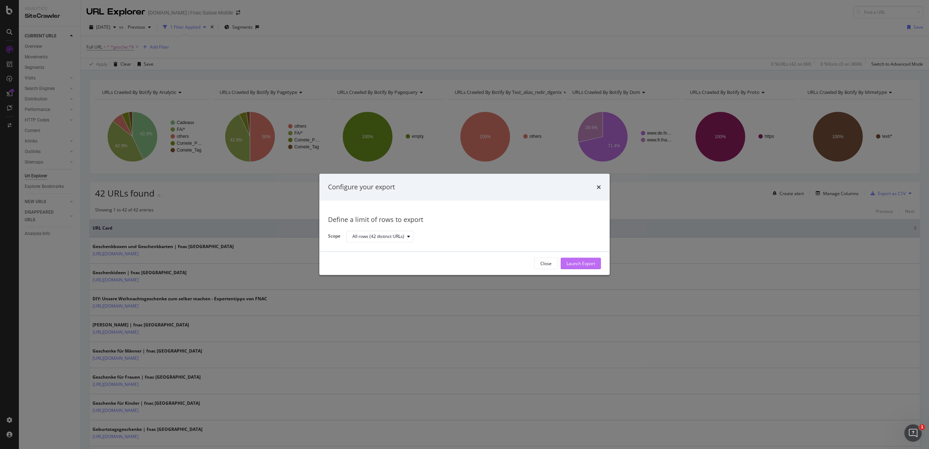
click at [587, 263] on div "Launch Export" at bounding box center [580, 263] width 29 height 6
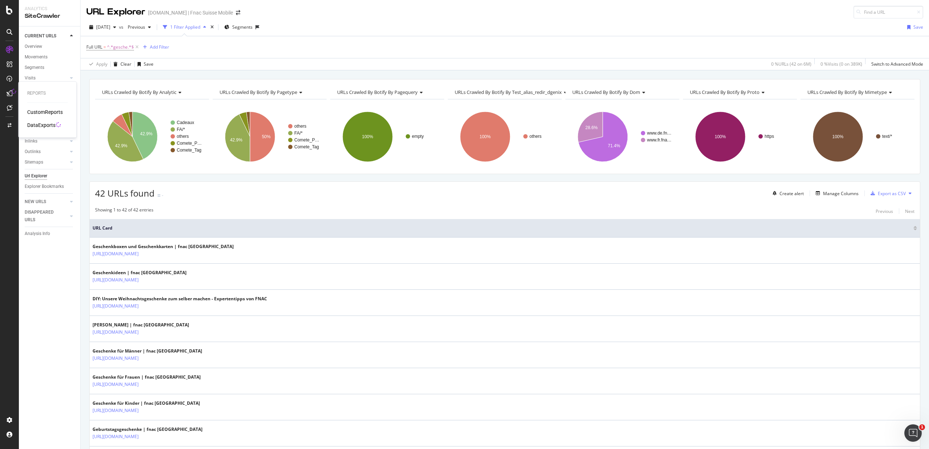
click at [33, 123] on div "DataExports" at bounding box center [41, 125] width 28 height 7
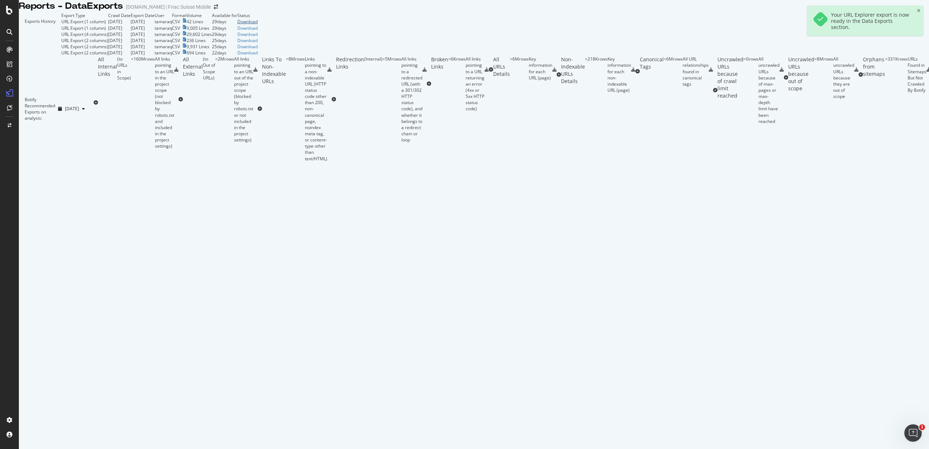
click at [258, 25] on div "Download" at bounding box center [247, 22] width 20 height 6
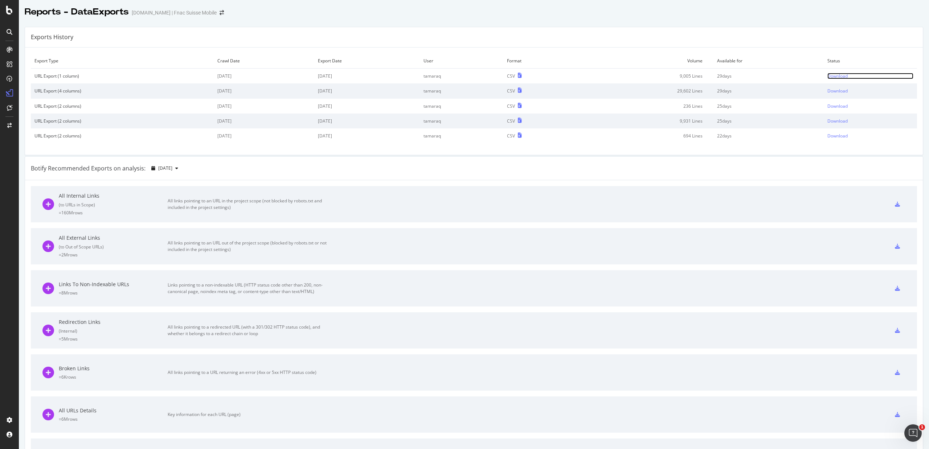
click at [827, 76] on div "Download" at bounding box center [837, 76] width 20 height 6
